Goal: Information Seeking & Learning: Find specific fact

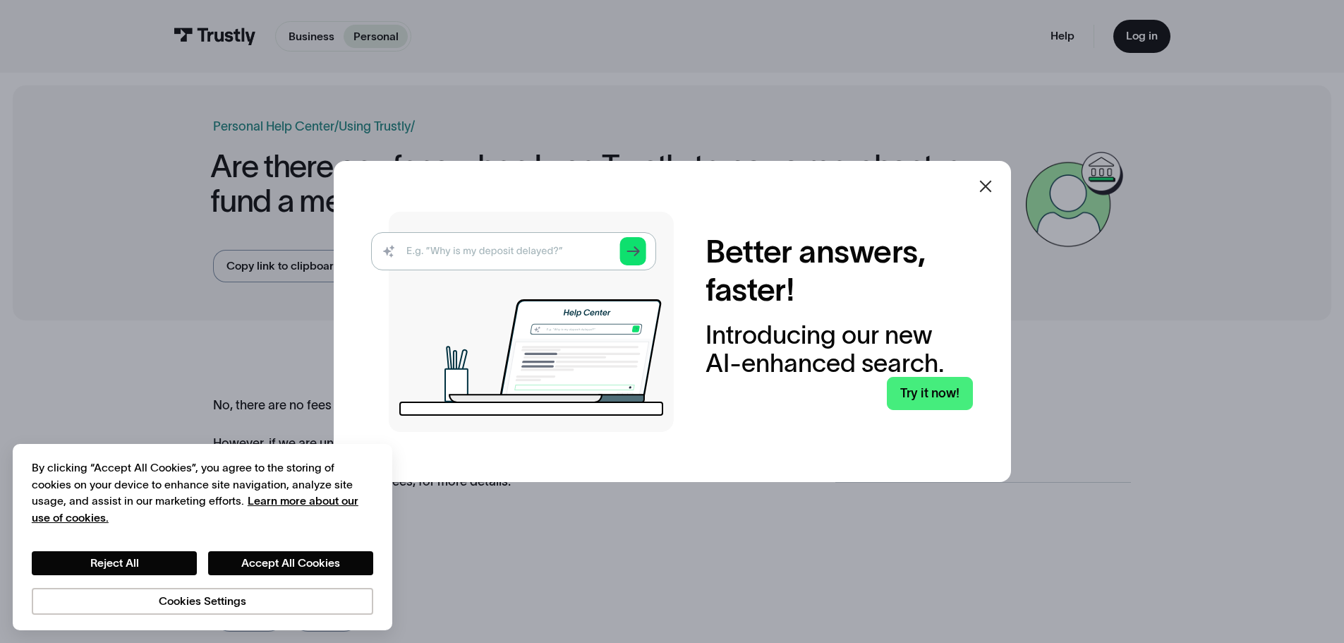
click at [985, 180] on icon at bounding box center [985, 186] width 17 height 17
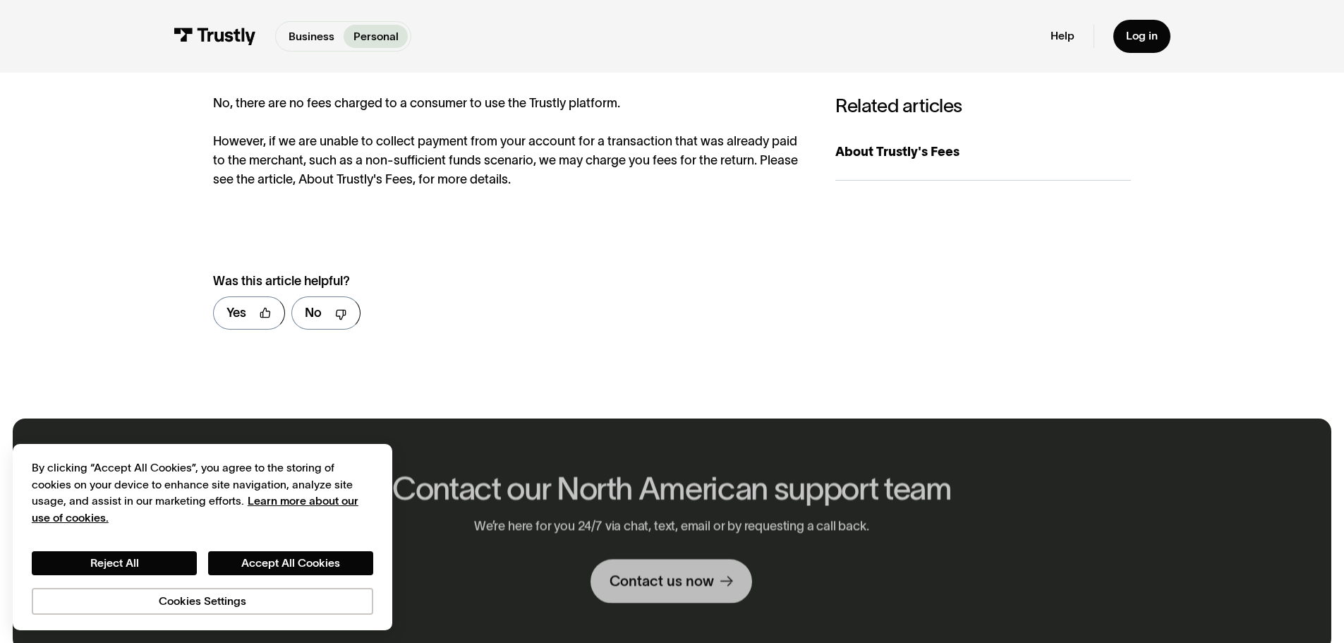
scroll to position [282, 0]
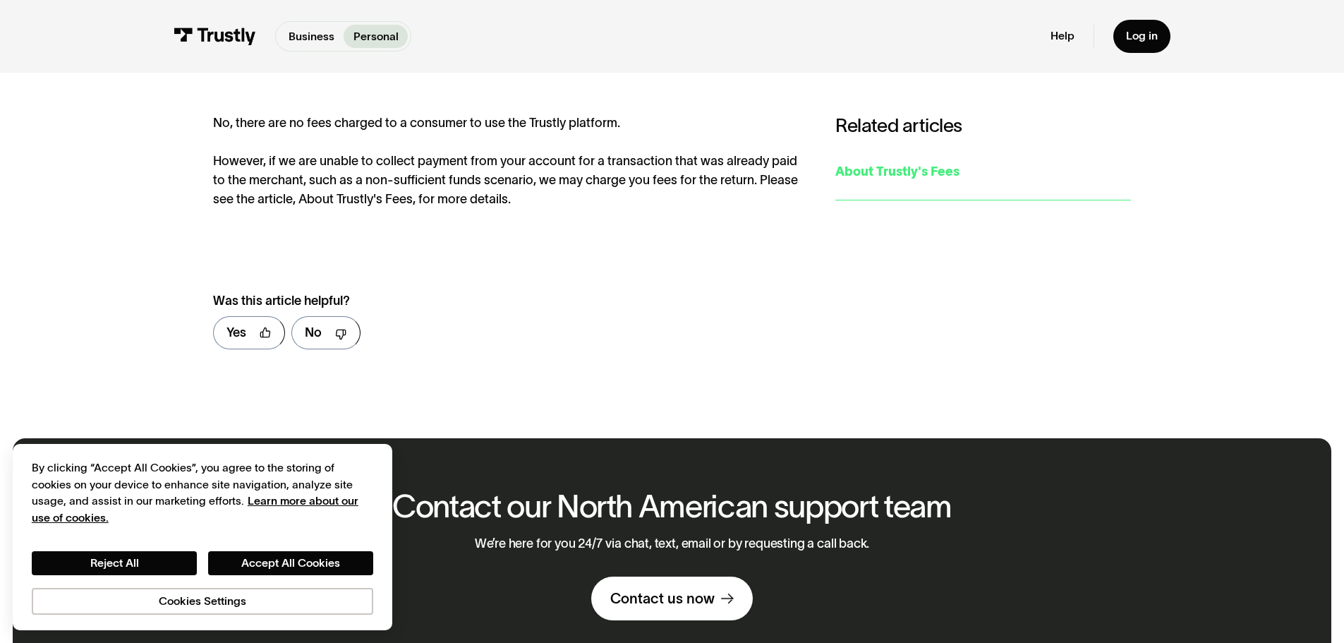
click at [889, 173] on div "About Trustly's Fees" at bounding box center [983, 171] width 296 height 19
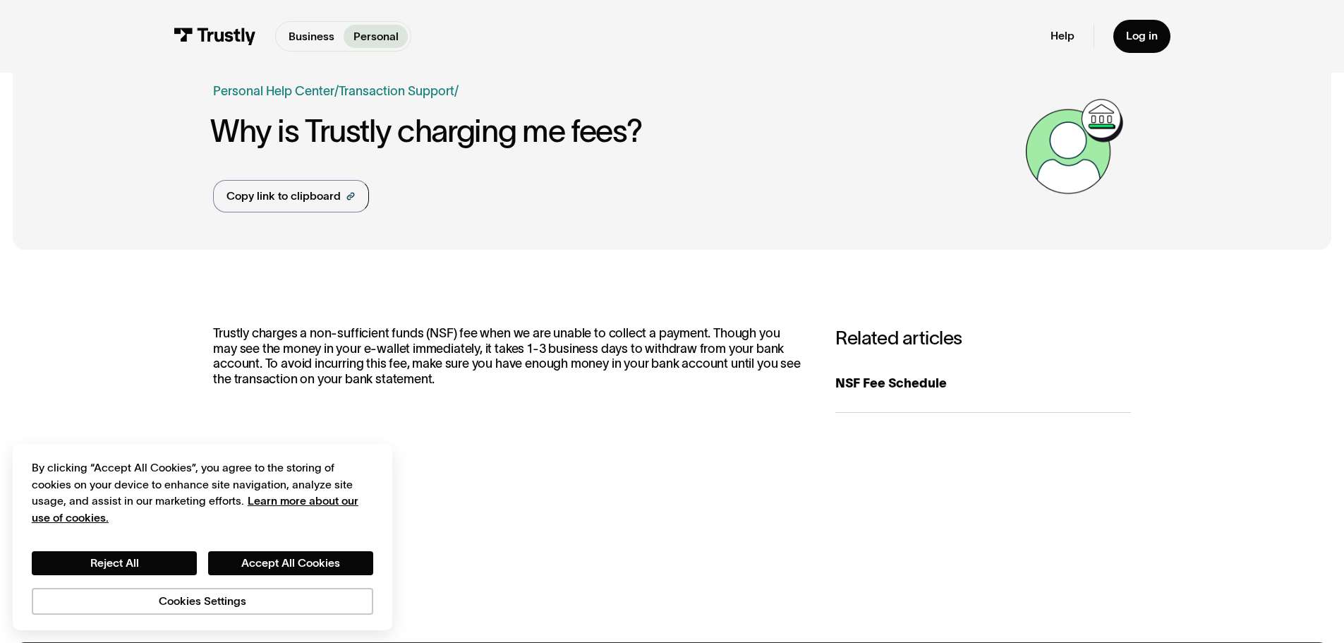
scroll to position [71, 0]
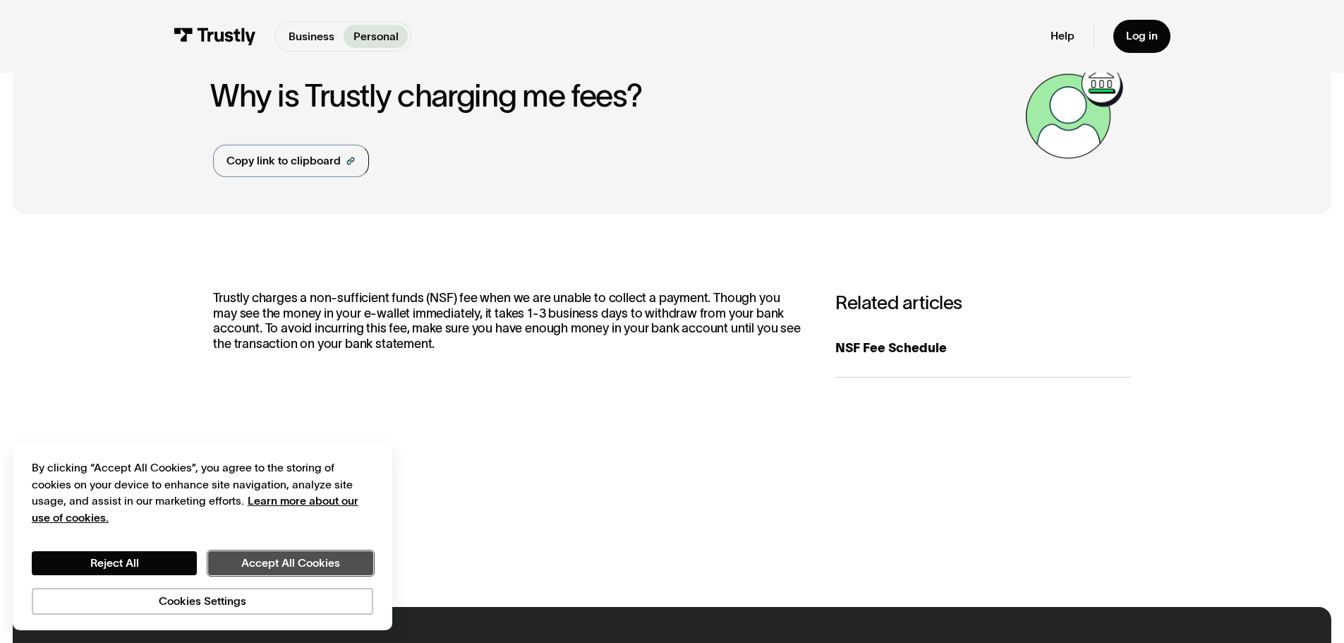
click at [295, 564] on button "Accept All Cookies" at bounding box center [290, 563] width 165 height 24
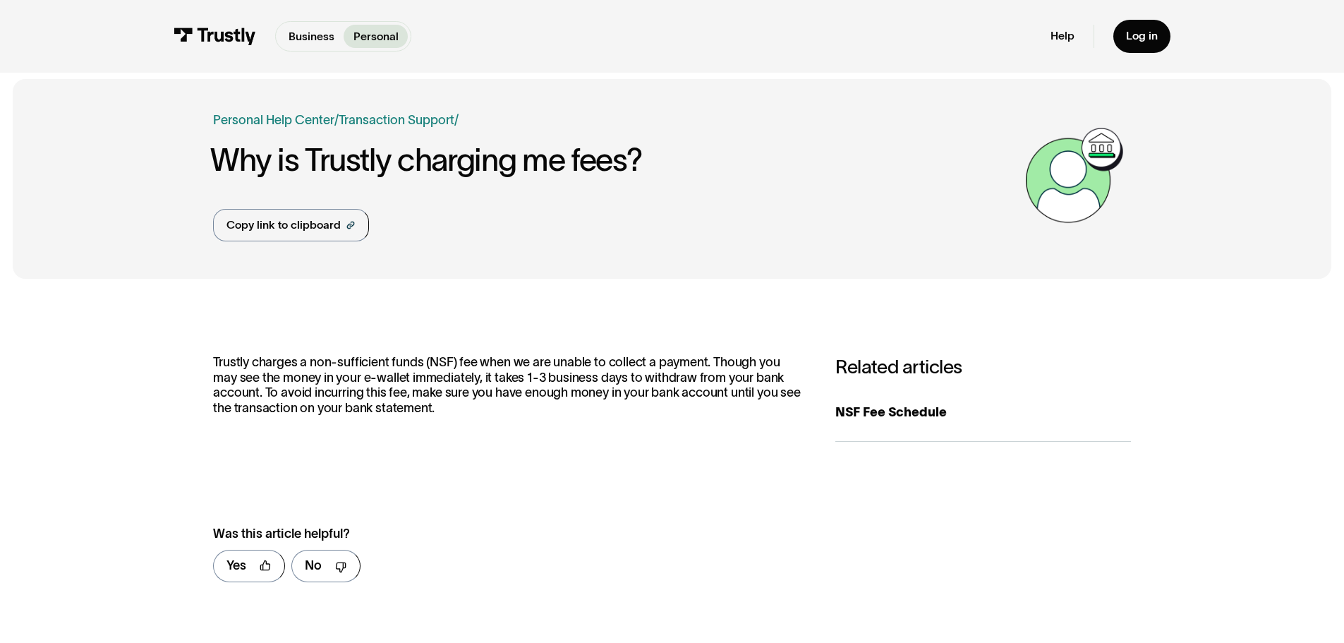
scroll to position [0, 0]
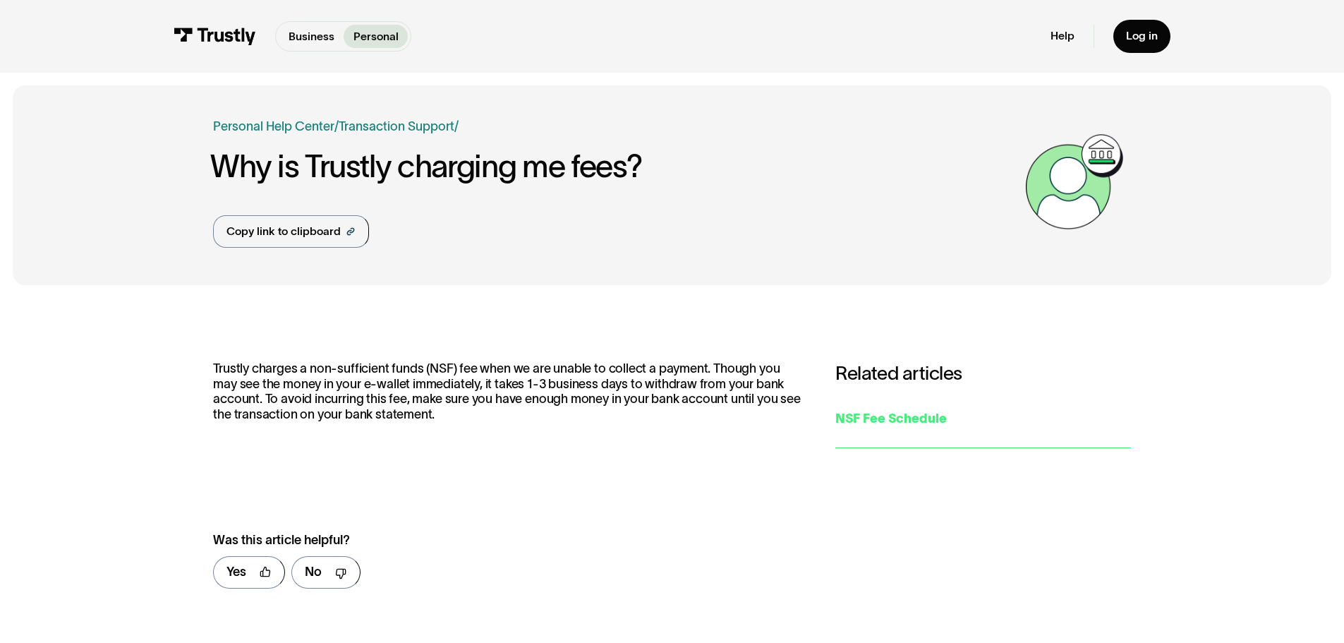
click at [862, 424] on div "NSF Fee Schedule" at bounding box center [983, 418] width 296 height 19
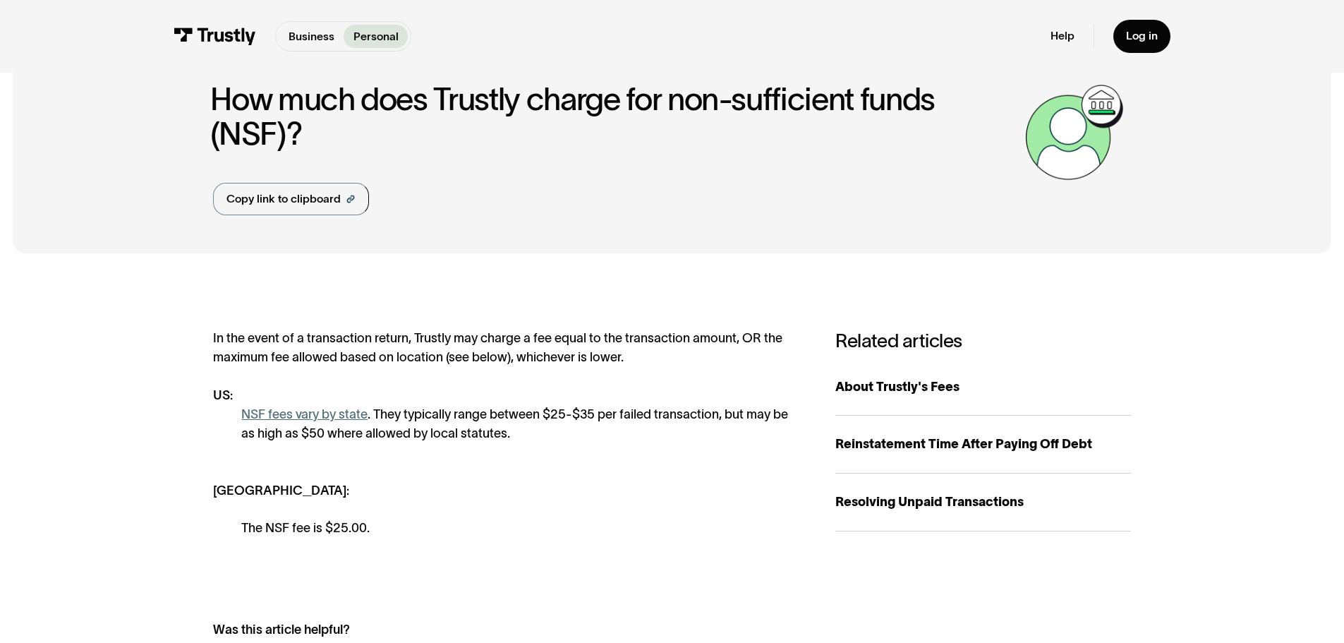
scroll to position [71, 0]
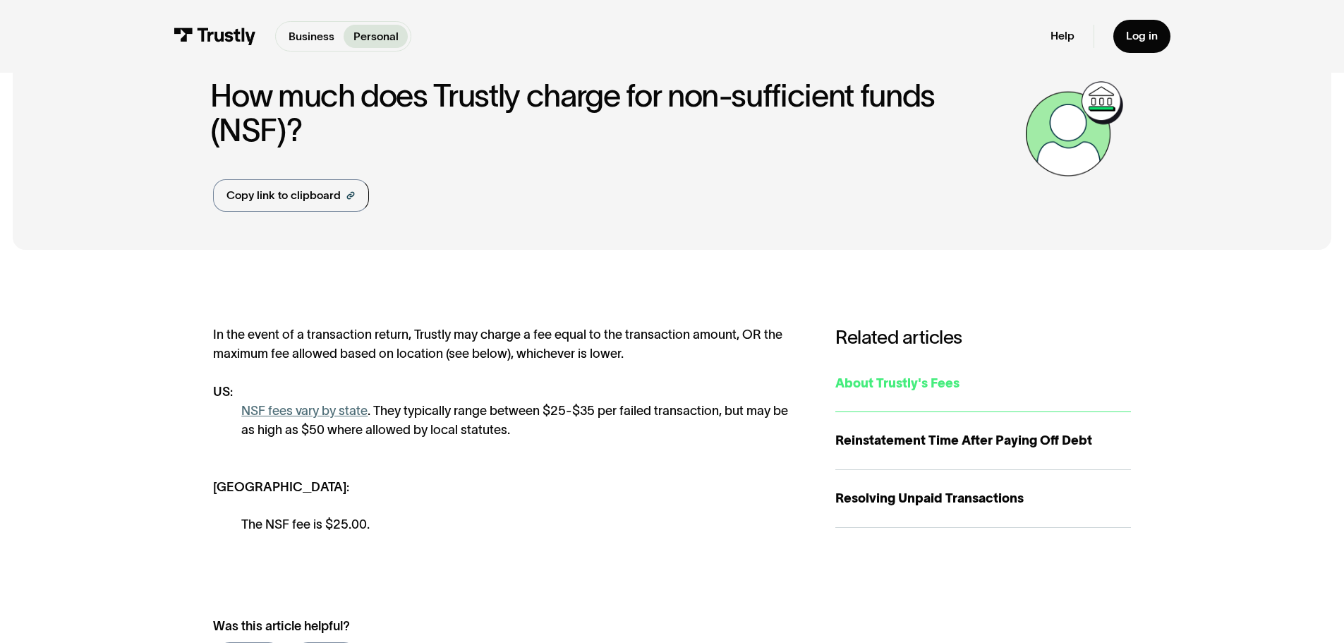
click at [894, 389] on div "About Trustly's Fees" at bounding box center [983, 383] width 296 height 19
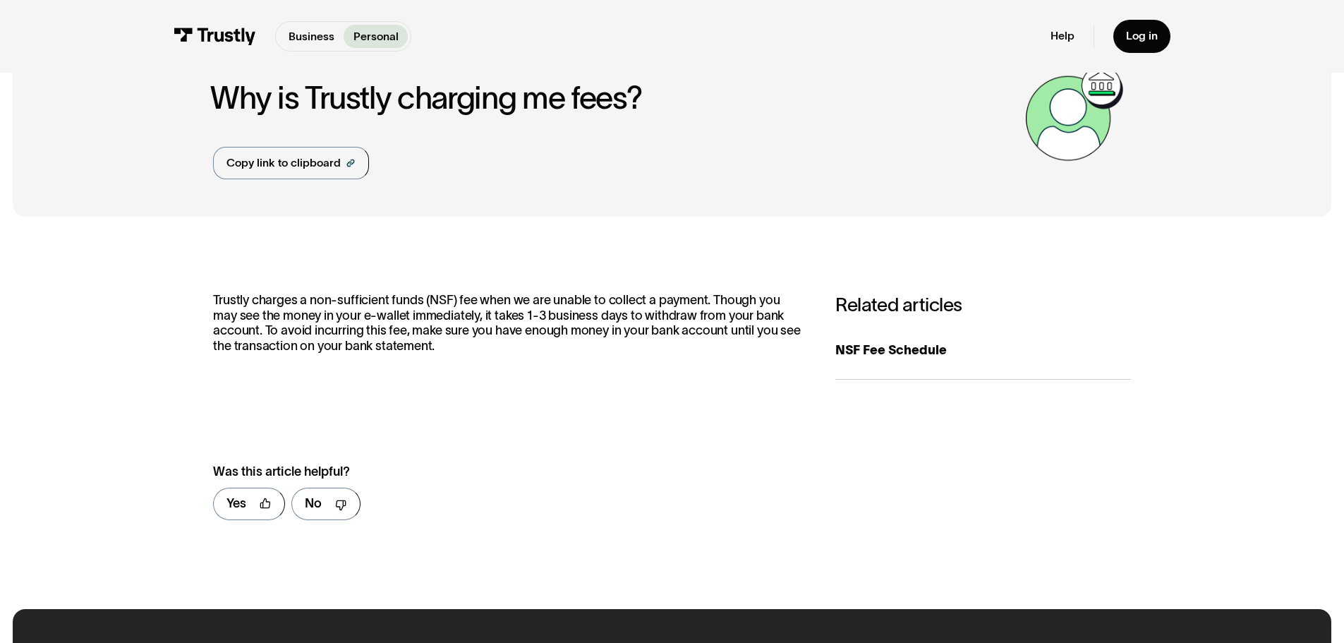
scroll to position [71, 0]
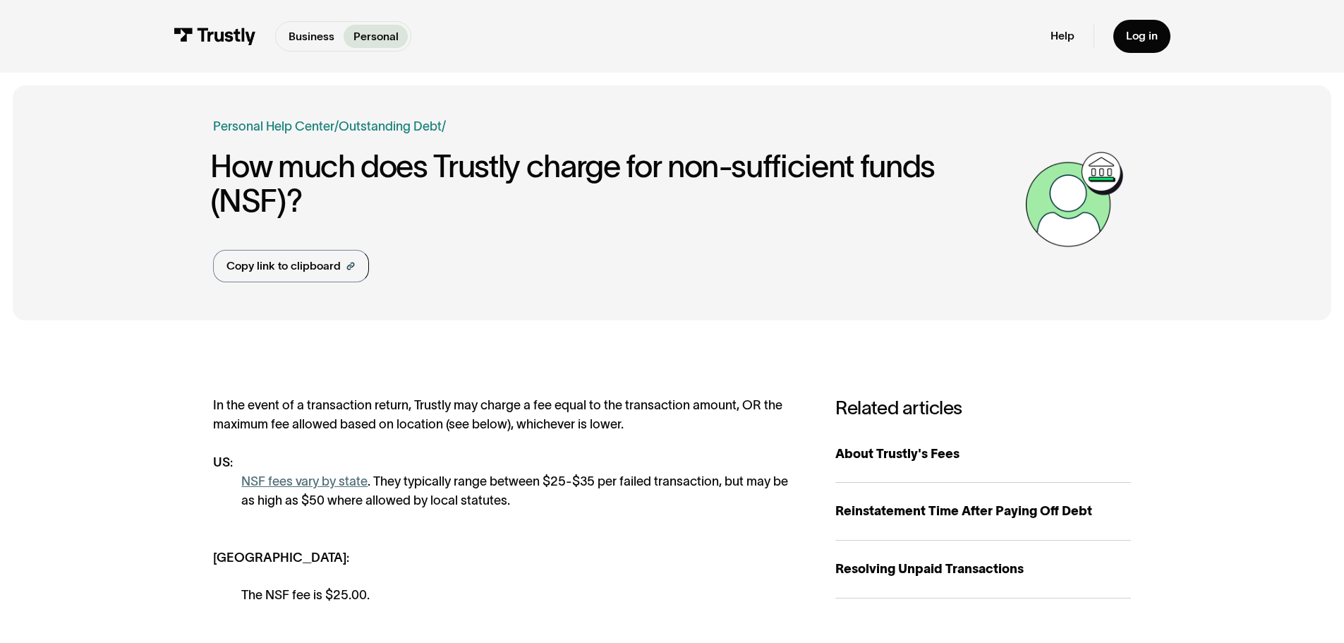
click at [298, 477] on link "NSF fees vary by state" at bounding box center [304, 481] width 126 height 14
